Goal: Find specific page/section: Find specific page/section

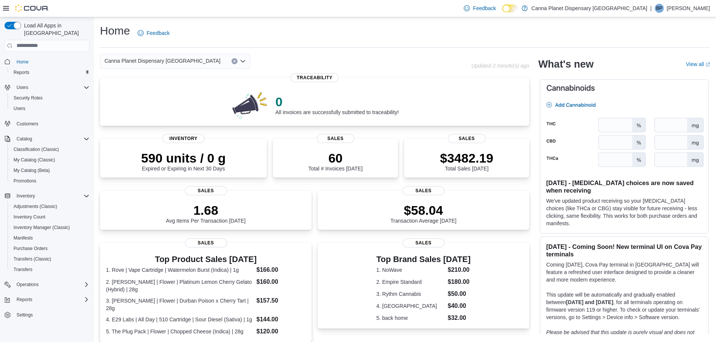
click at [243, 57] on div "Canna Planet Dispensary [GEOGRAPHIC_DATA]" at bounding box center [175, 61] width 150 height 15
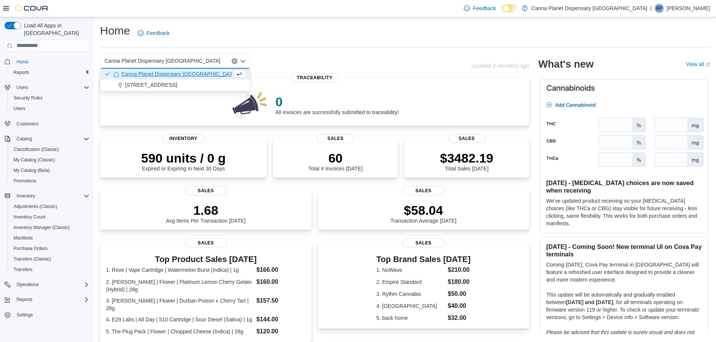
click at [243, 57] on div "Canna Planet Dispensary [GEOGRAPHIC_DATA]" at bounding box center [175, 61] width 150 height 15
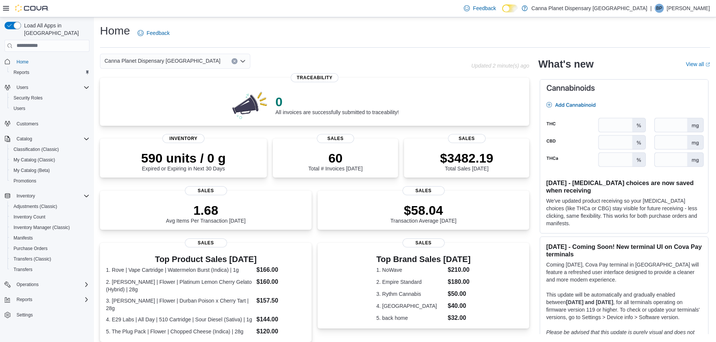
click at [275, 44] on div "Home Feedback" at bounding box center [405, 35] width 610 height 24
click at [555, 101] on img at bounding box center [624, 127] width 168 height 94
drag, startPoint x: 625, startPoint y: 126, endPoint x: 336, endPoint y: 34, distance: 303.4
click at [193, 62] on div "Canna Planet Dispensary [GEOGRAPHIC_DATA]" at bounding box center [175, 61] width 150 height 15
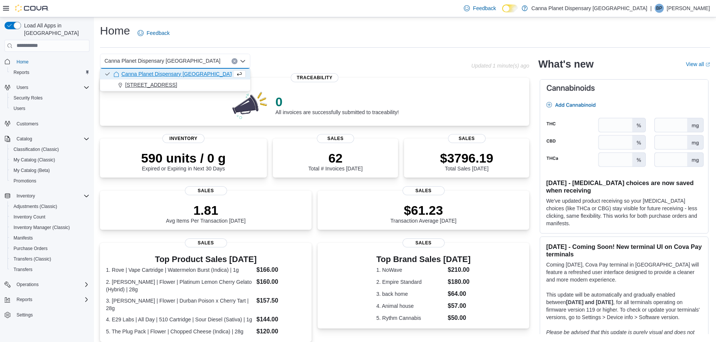
click at [192, 81] on button "[STREET_ADDRESS]" at bounding box center [175, 85] width 150 height 11
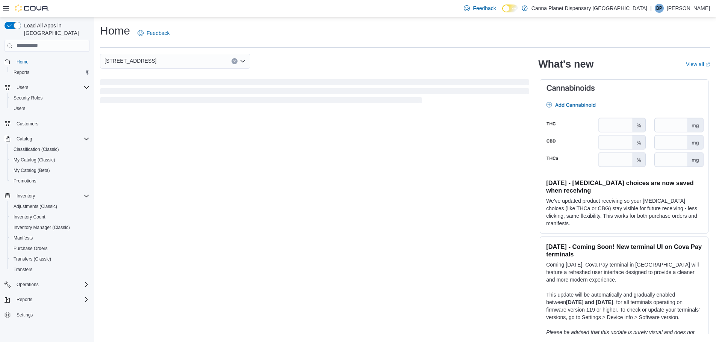
click at [296, 55] on div "[STREET_ADDRESS] Combo box. Selected. [STREET_ADDRESS]. Press Backspace to dele…" at bounding box center [314, 61] width 429 height 15
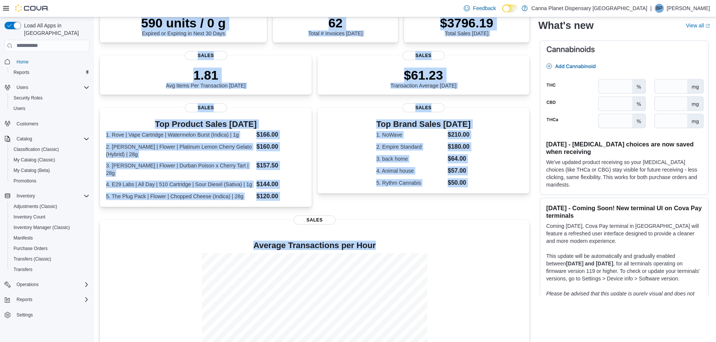
scroll to position [175, 0]
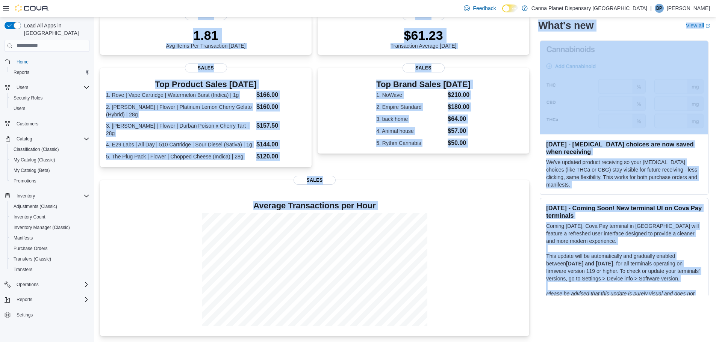
drag, startPoint x: 97, startPoint y: 24, endPoint x: 704, endPoint y: 308, distance: 670.5
click at [704, 308] on div "Home Feedback 37 North Main St Ellenville 12428 NY Updated 1 minute(s) ago 0 Al…" at bounding box center [405, 92] width 622 height 500
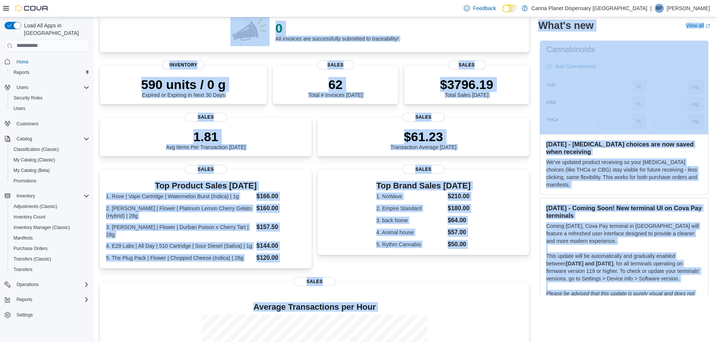
scroll to position [0, 0]
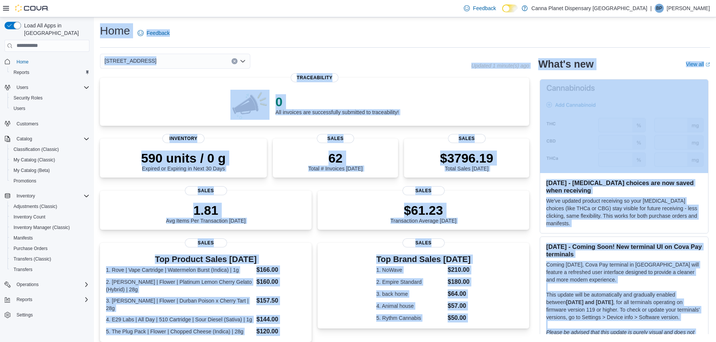
click at [272, 50] on div "Home Feedback 37 North Main St Ellenville 12428 NY Updated 1 minute(s) ago 0 Al…" at bounding box center [405, 267] width 622 height 500
